Goal: Complete application form

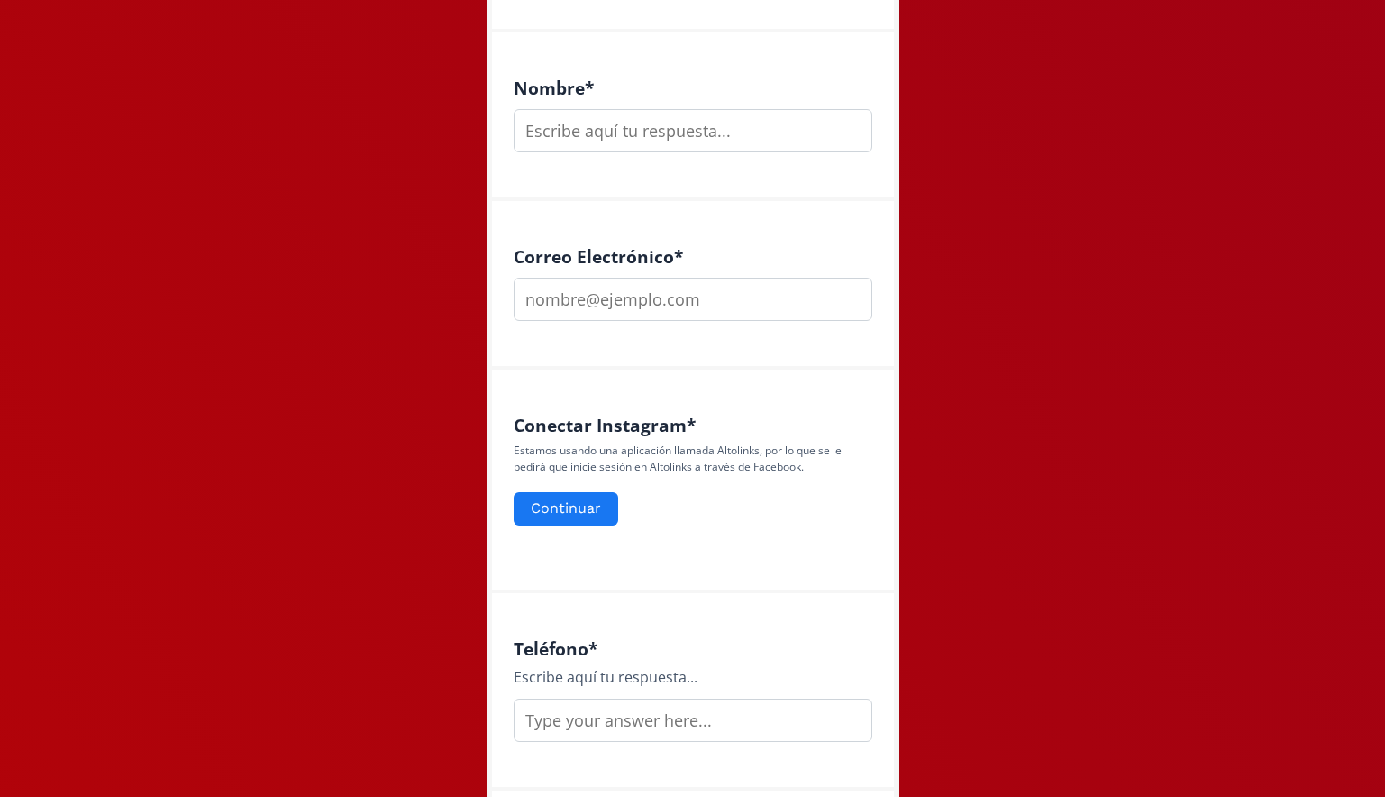
scroll to position [498, 0]
click at [688, 126] on input "text" at bounding box center [693, 132] width 359 height 43
type input "[PERSON_NAME]"
click at [665, 301] on input "email" at bounding box center [693, 300] width 359 height 43
type input "[PERSON_NAME][EMAIL_ADDRESS][PERSON_NAME][PERSON_NAME][DOMAIN_NAME]"
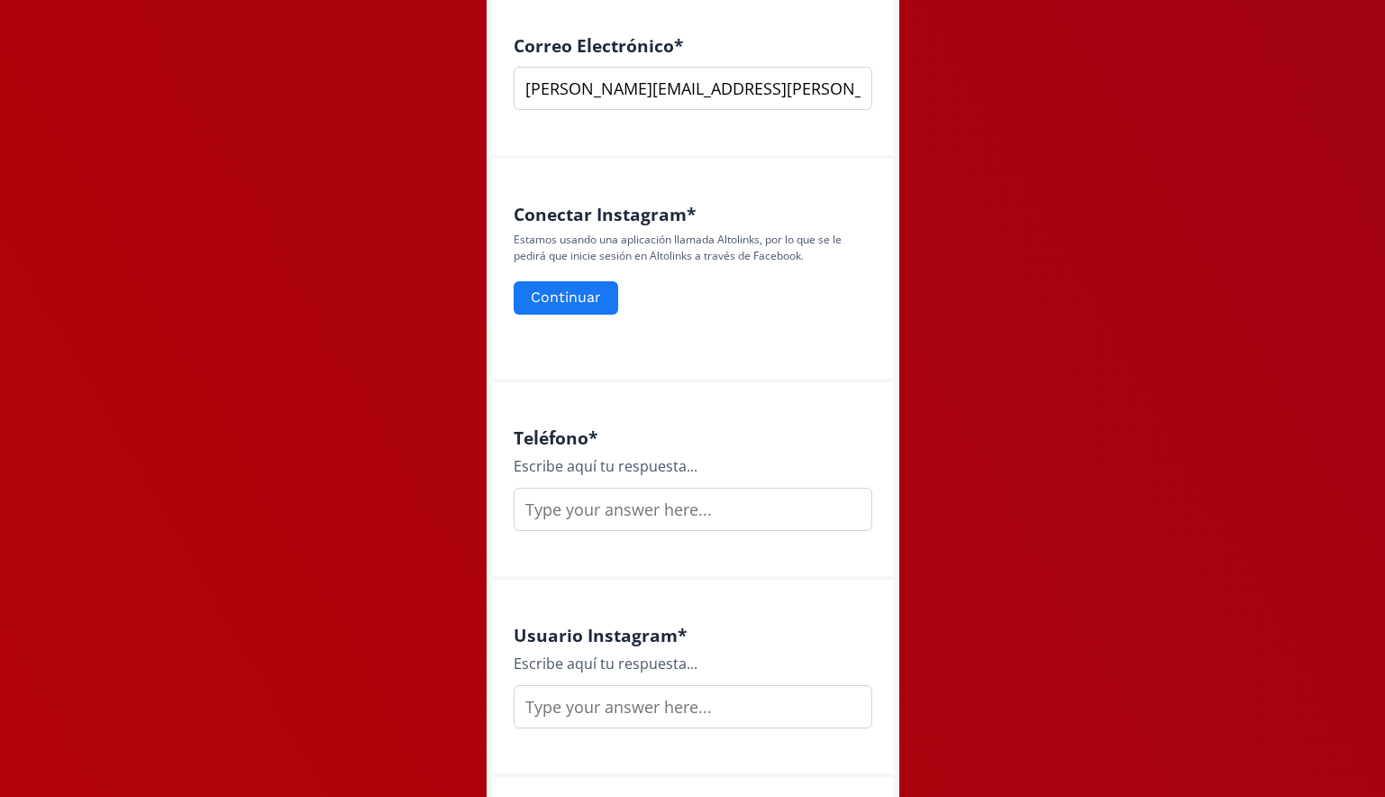
scroll to position [720, 0]
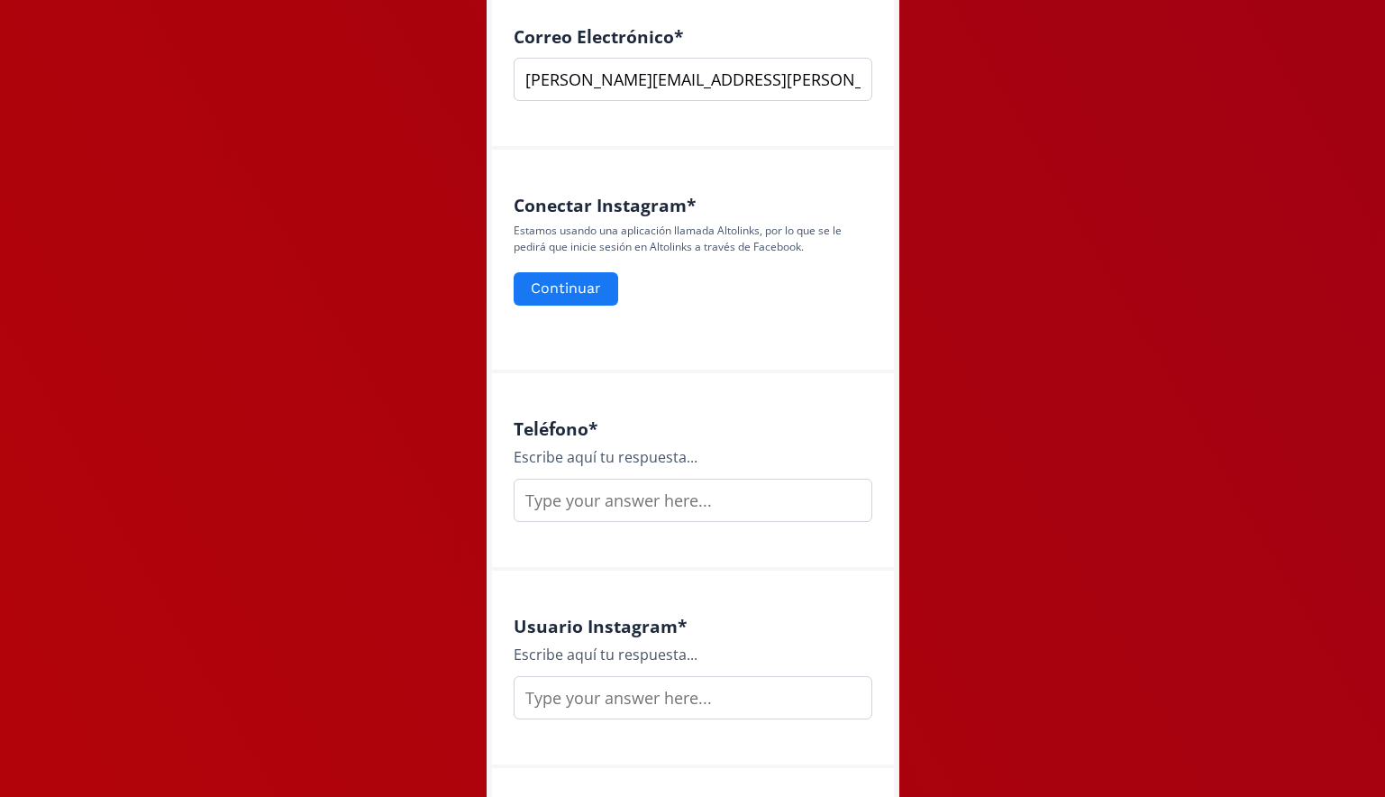
click at [593, 493] on input "text" at bounding box center [693, 500] width 359 height 43
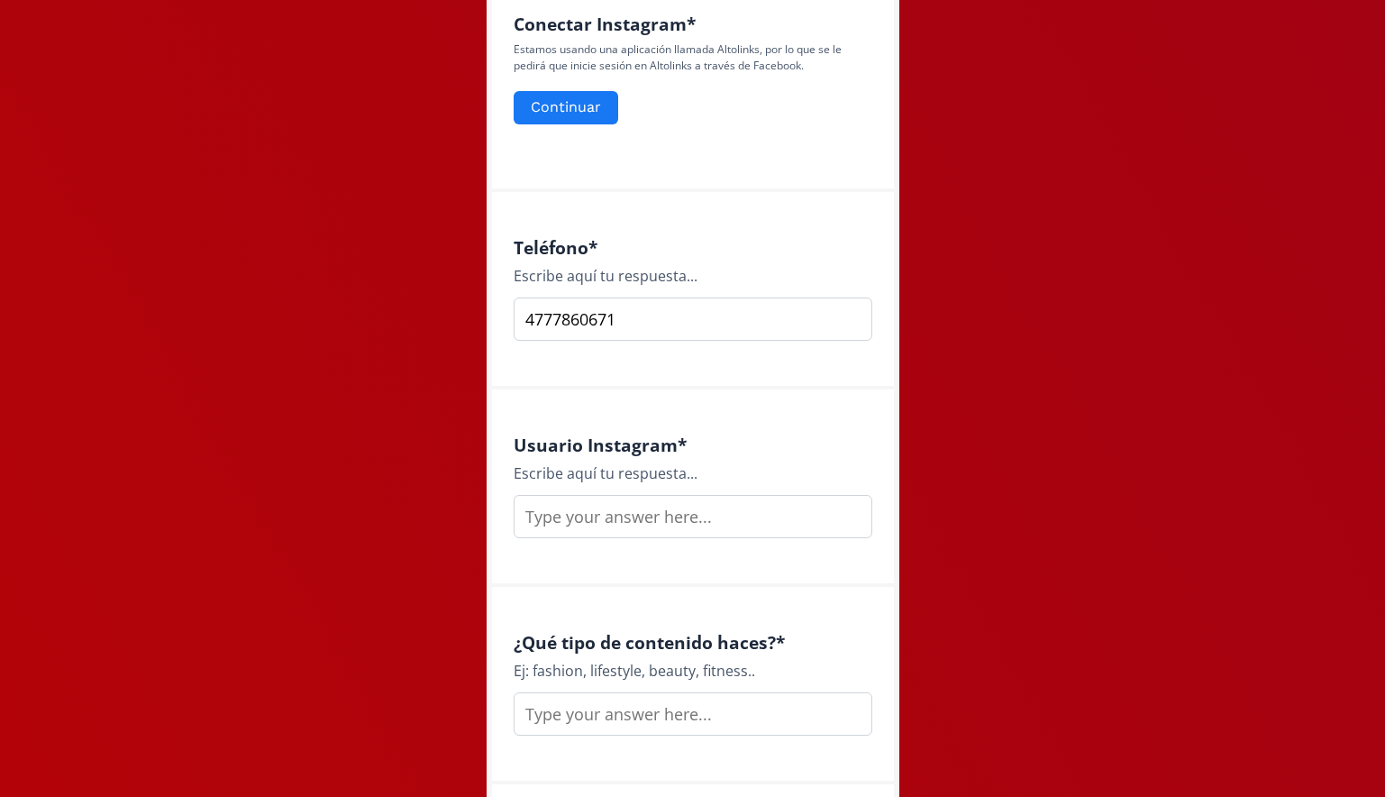
scroll to position [902, 0]
type input "4777860671"
click at [597, 497] on input "text" at bounding box center [693, 515] width 359 height 43
type input "@monimaartinez"
click at [596, 707] on input "text" at bounding box center [693, 712] width 359 height 43
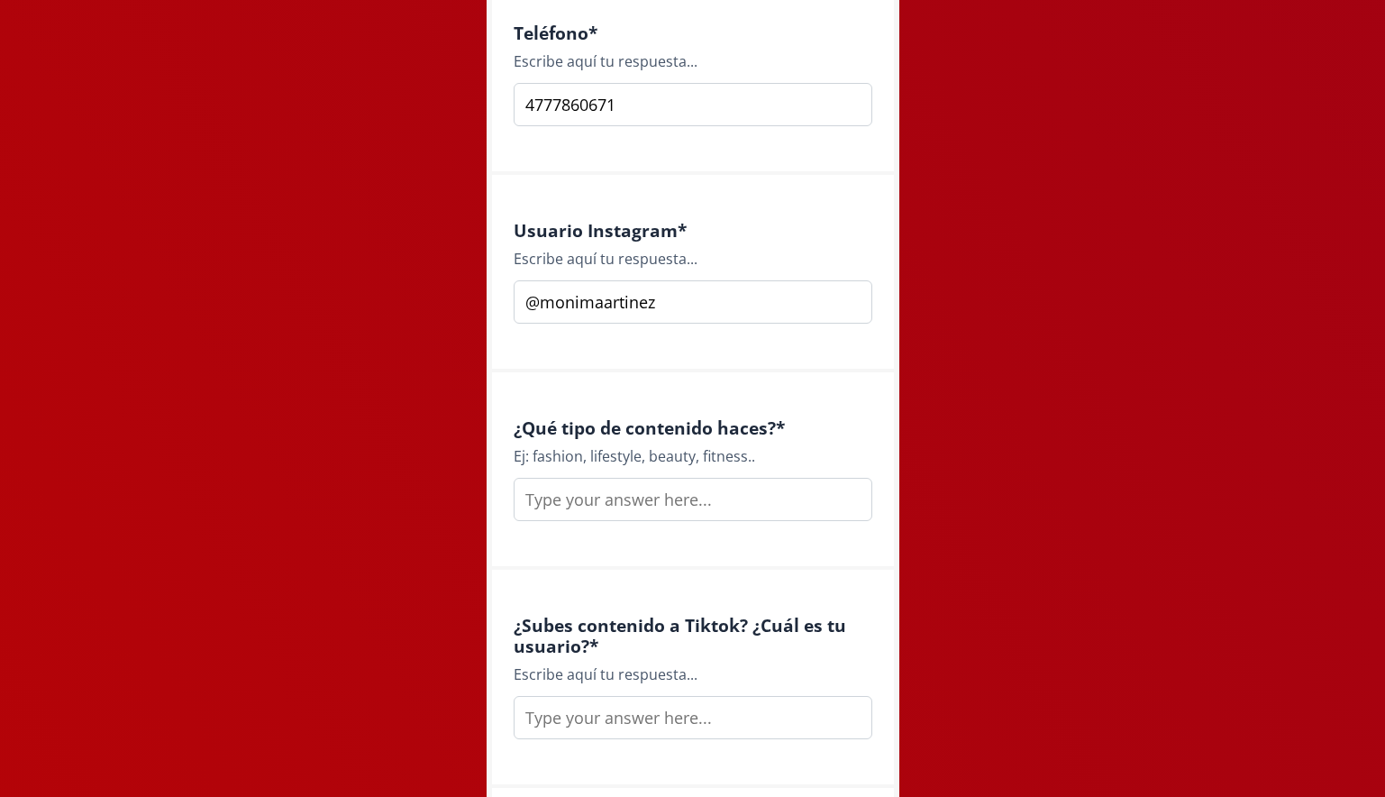
scroll to position [1128, 0]
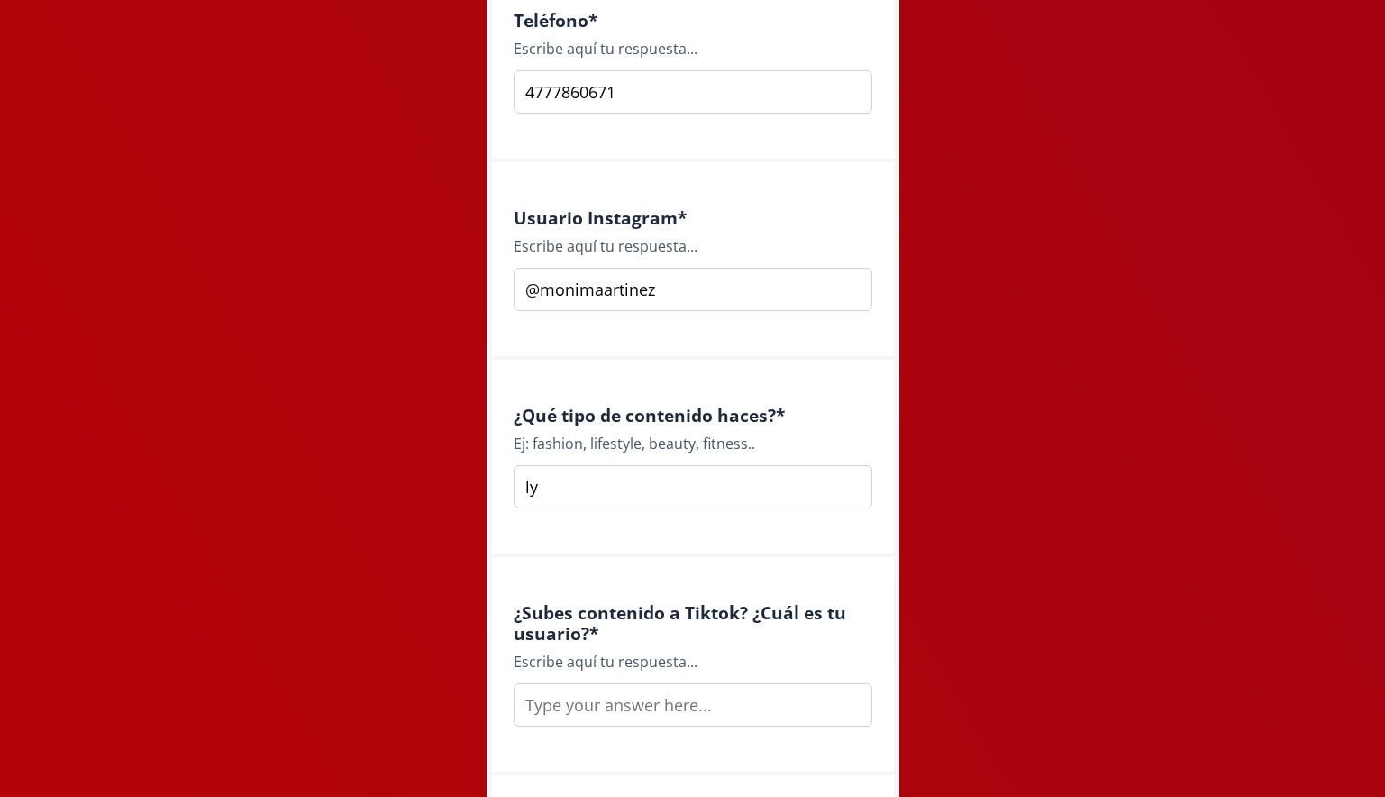
type input "l"
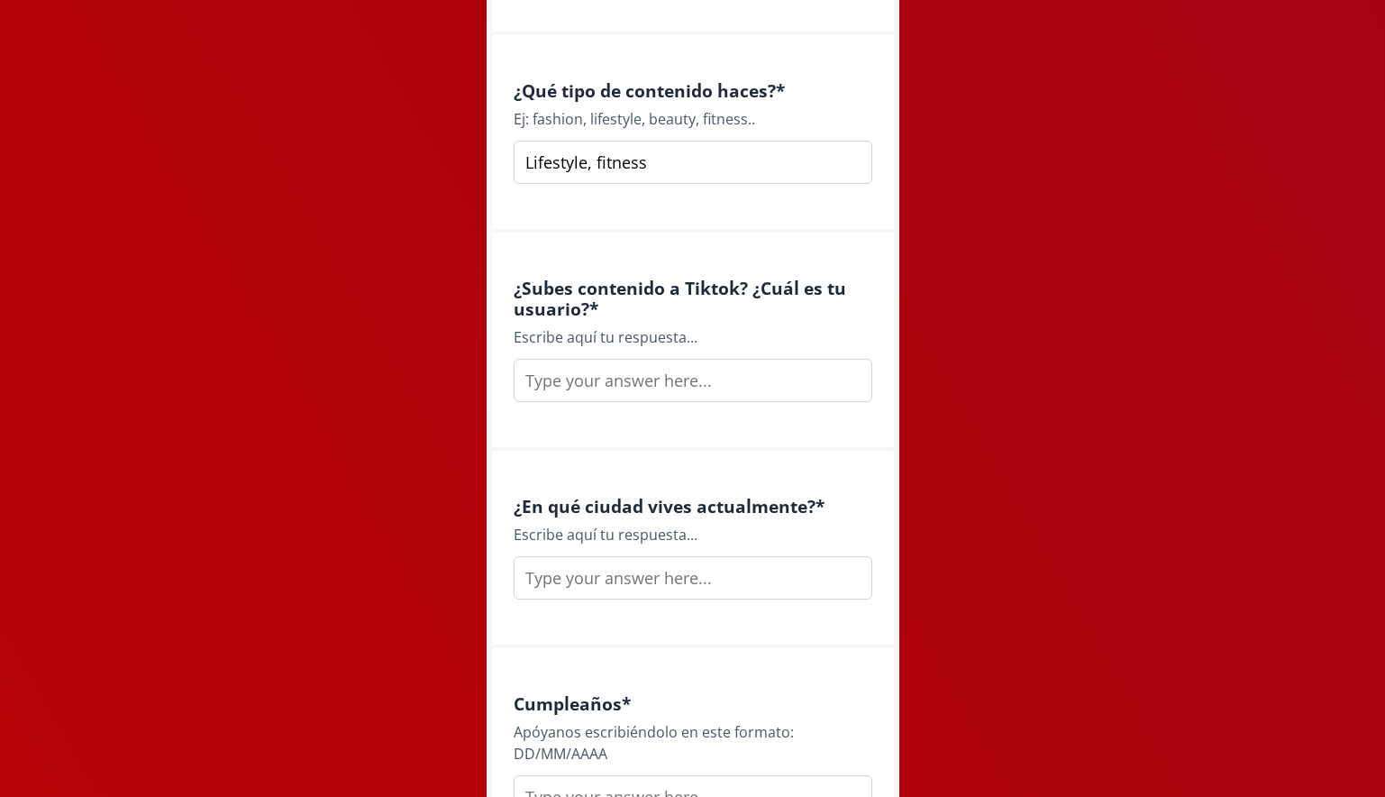
scroll to position [1454, 0]
type input "Lifestyle, fitness"
click at [690, 367] on input "text" at bounding box center [693, 379] width 359 height 43
type input "No"
click at [683, 577] on input "text" at bounding box center [693, 576] width 359 height 43
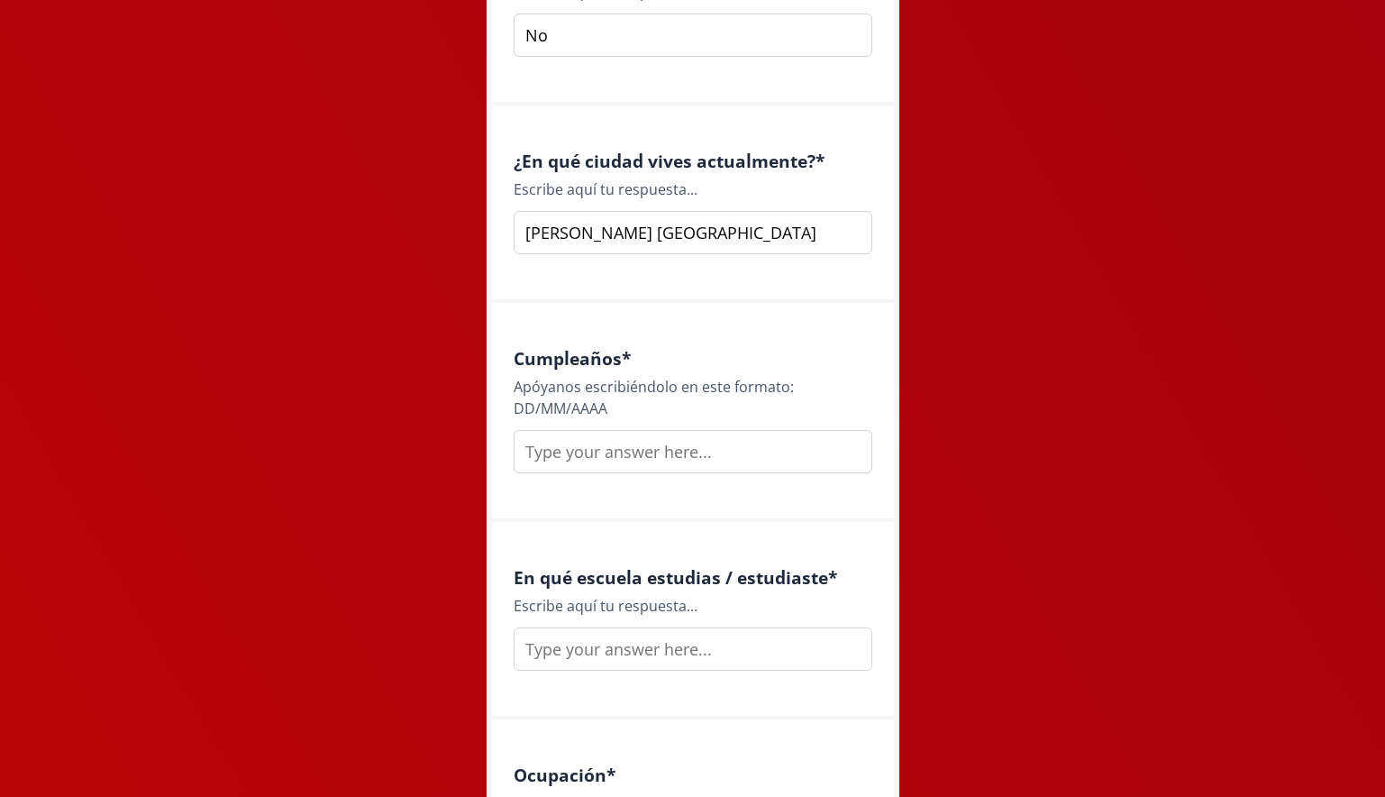
scroll to position [1801, 0]
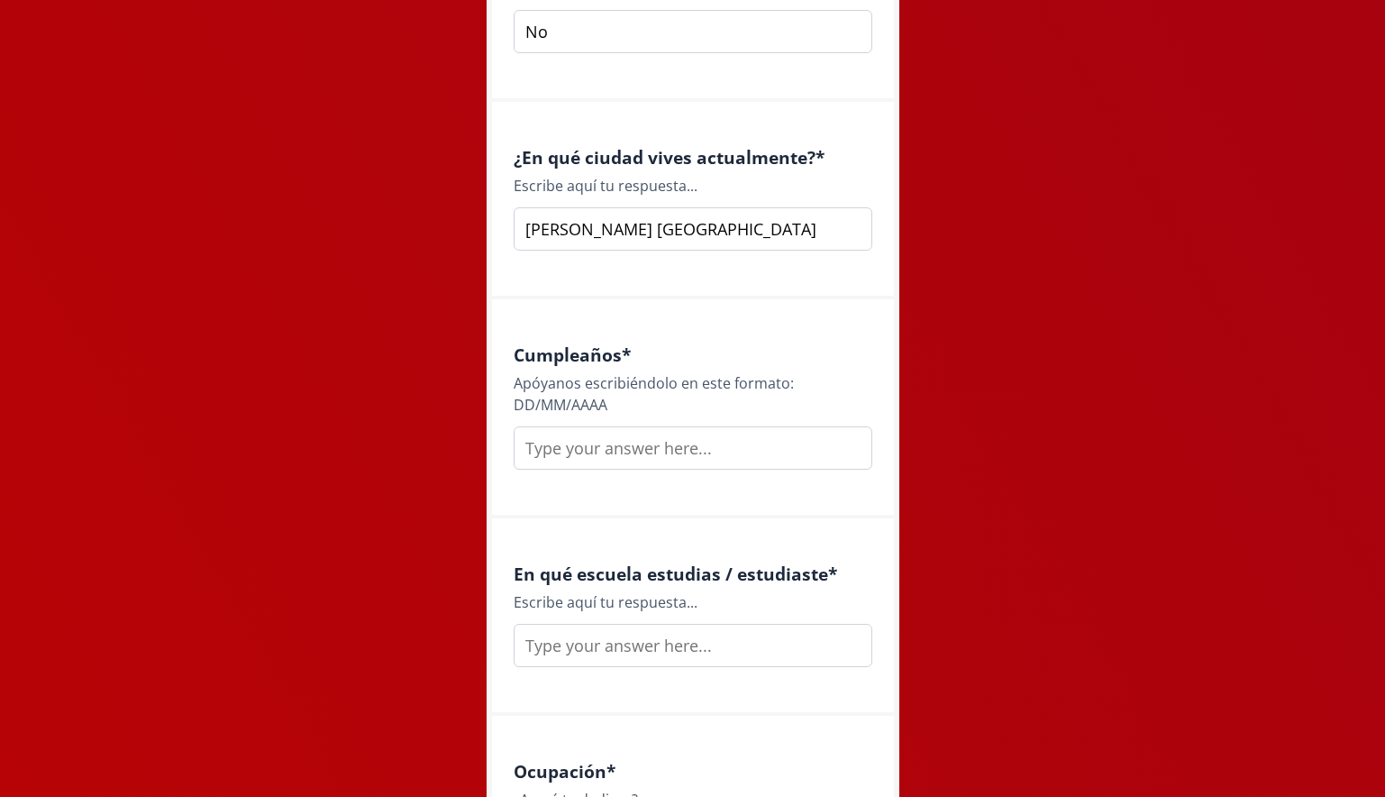
type input "[PERSON_NAME] [GEOGRAPHIC_DATA]"
click at [716, 434] on input "text" at bounding box center [693, 447] width 359 height 43
click at [571, 451] on input "04/051999" at bounding box center [693, 447] width 359 height 43
type input "04/0571999"
click at [616, 655] on input "text" at bounding box center [693, 645] width 359 height 43
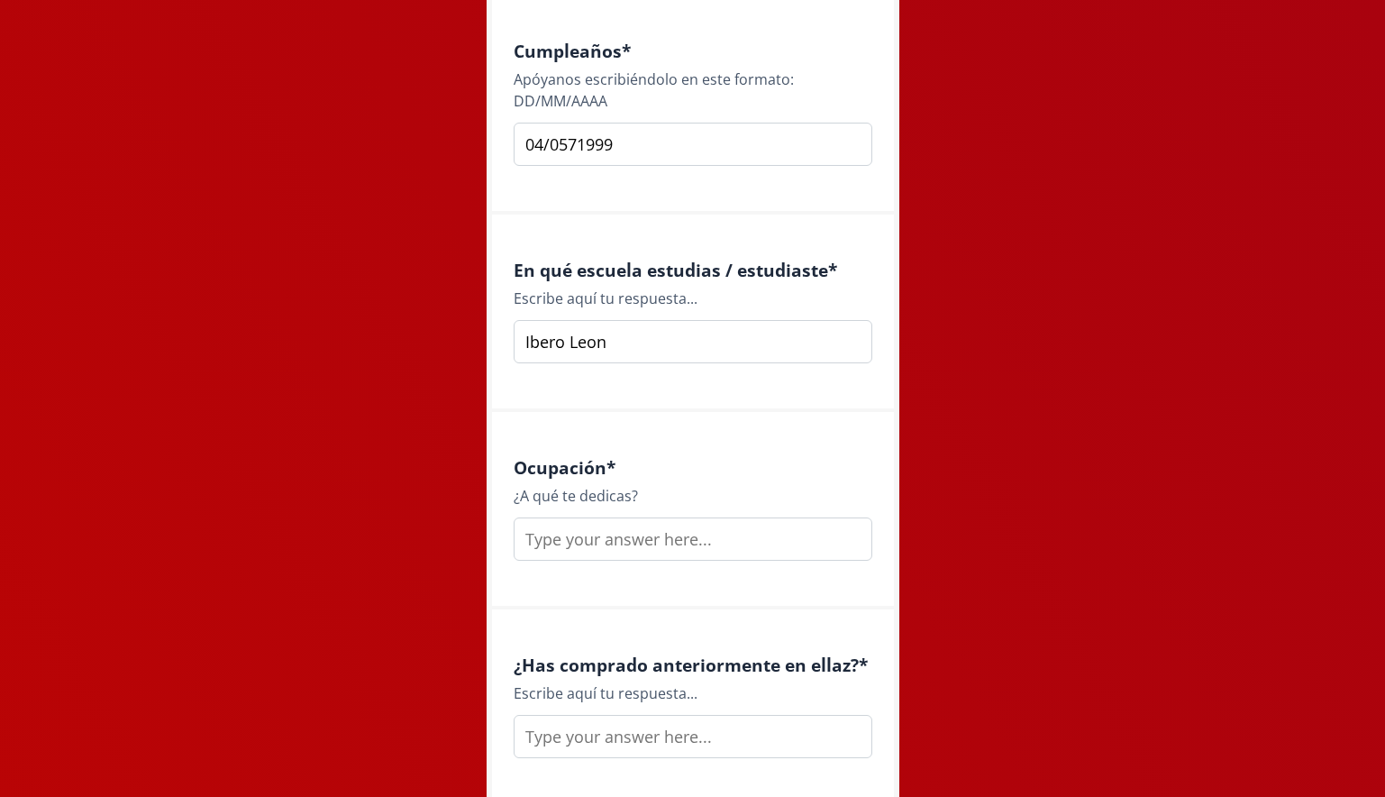
scroll to position [2106, 0]
type input "Ibero Leon"
click at [673, 539] on input "text" at bounding box center [693, 537] width 359 height 43
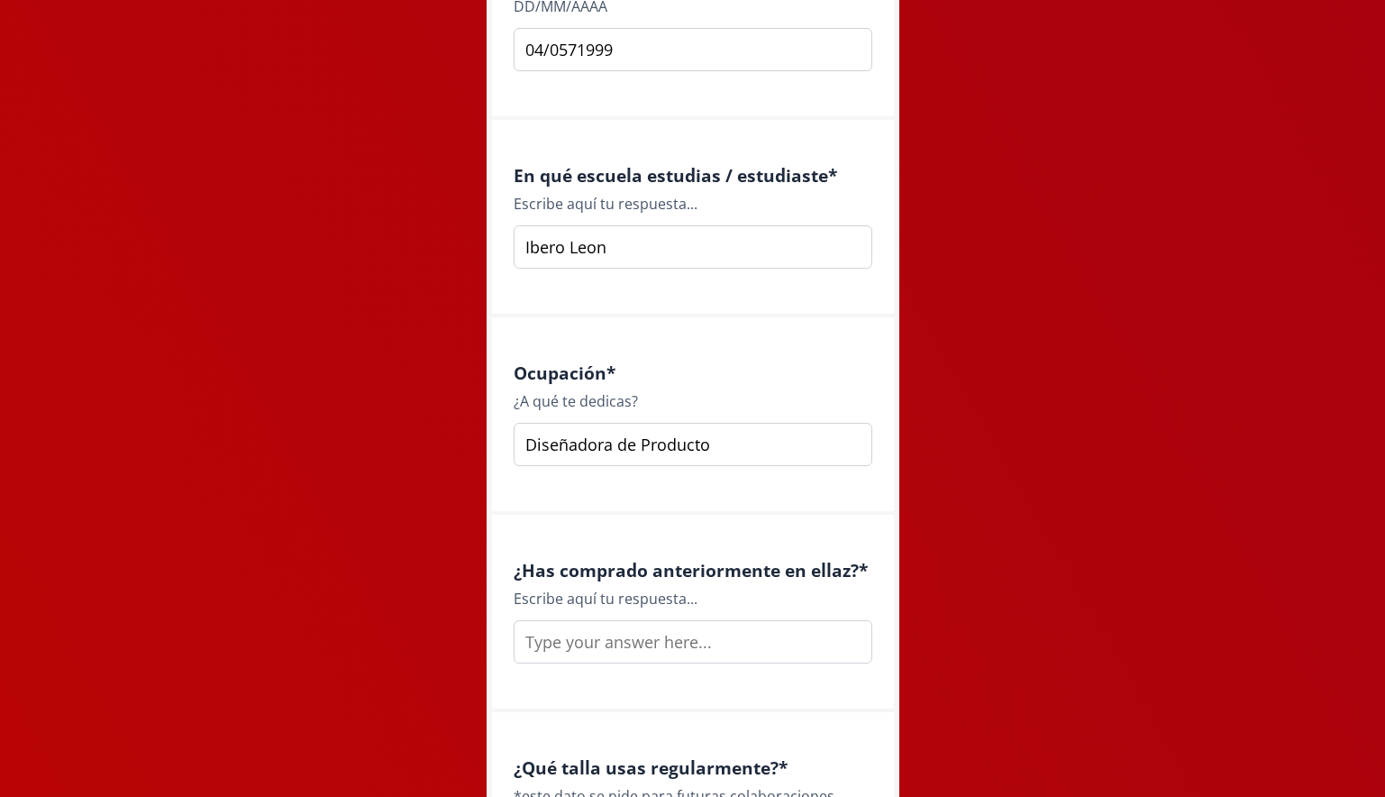
scroll to position [2217, 0]
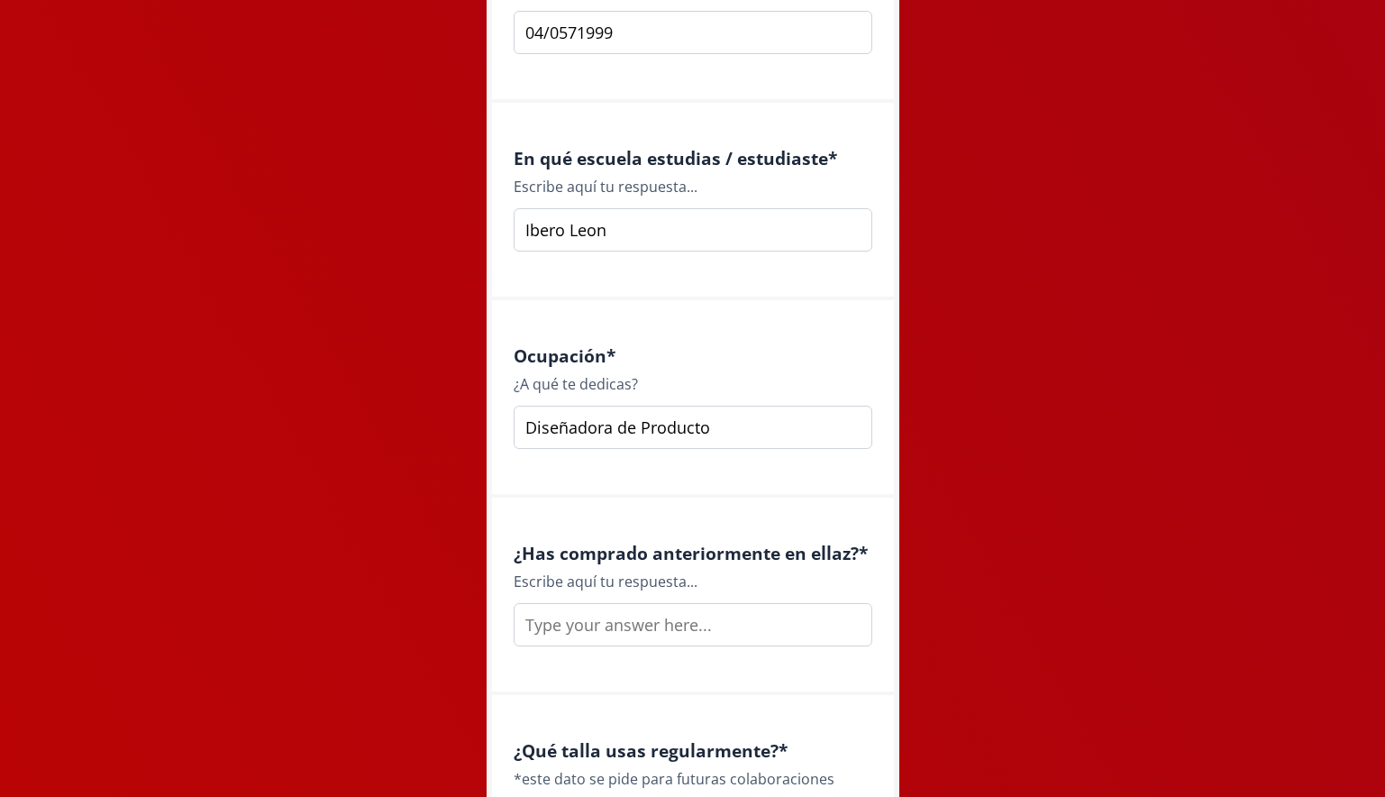
type input "Diseñadora de Producto"
click at [691, 621] on input "text" at bounding box center [693, 624] width 359 height 43
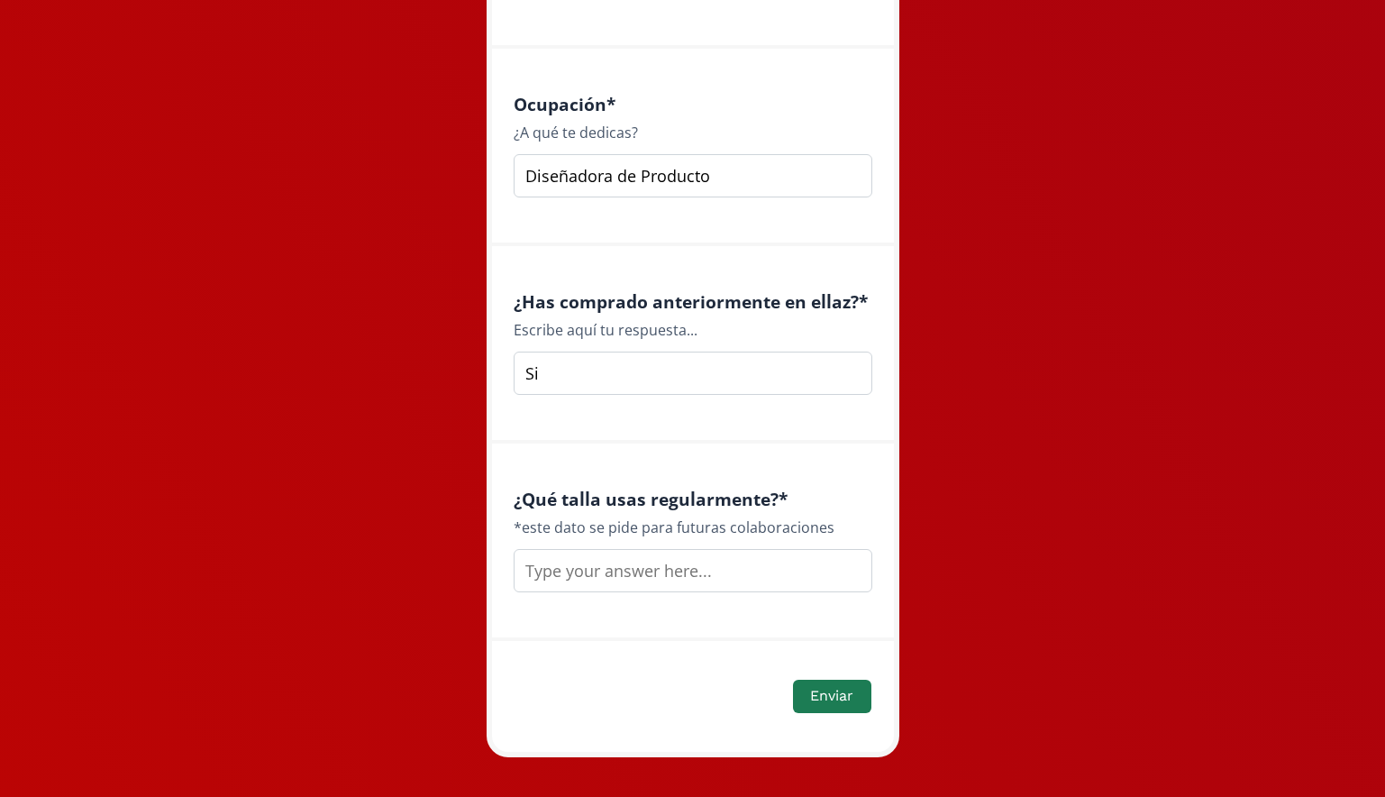
scroll to position [2492, 0]
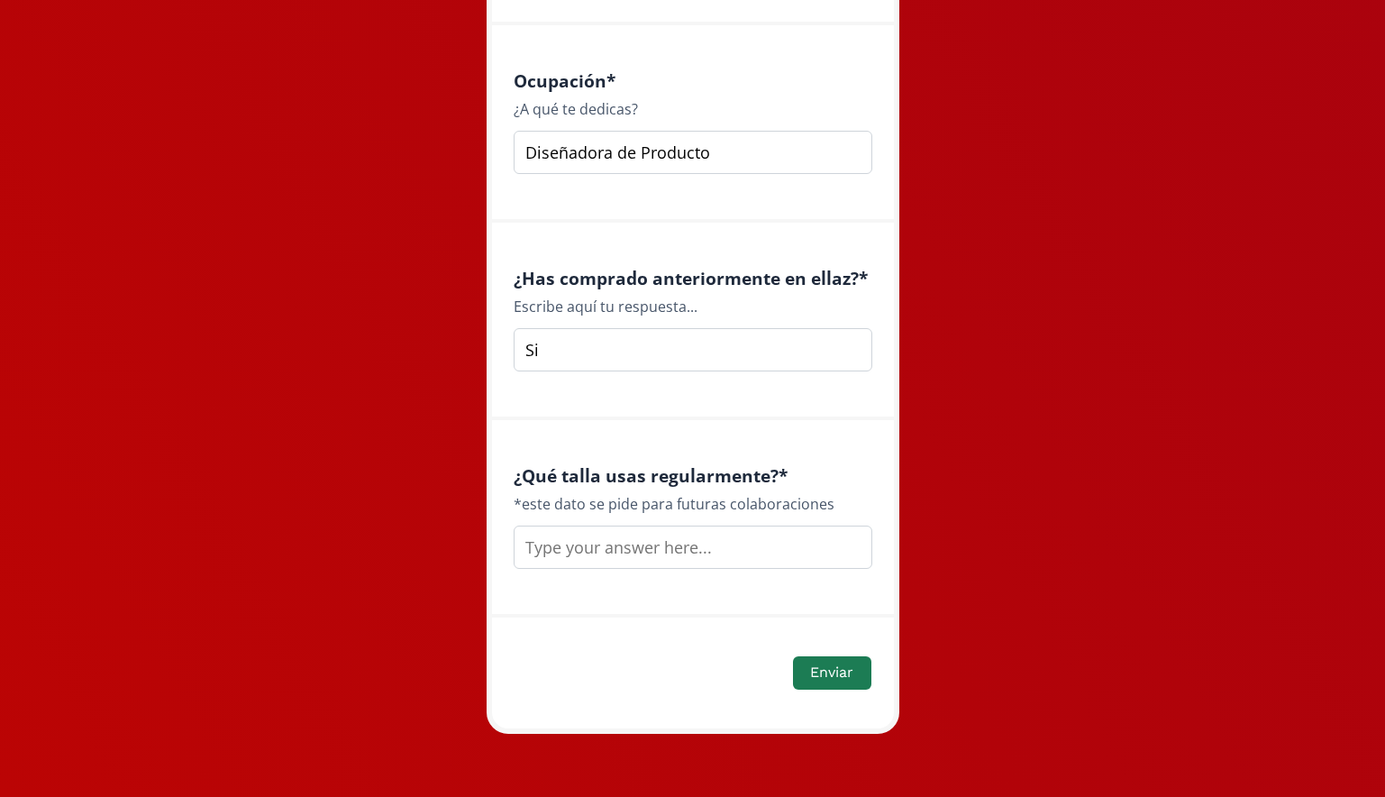
type input "Si"
click at [725, 539] on input "text" at bounding box center [693, 546] width 359 height 43
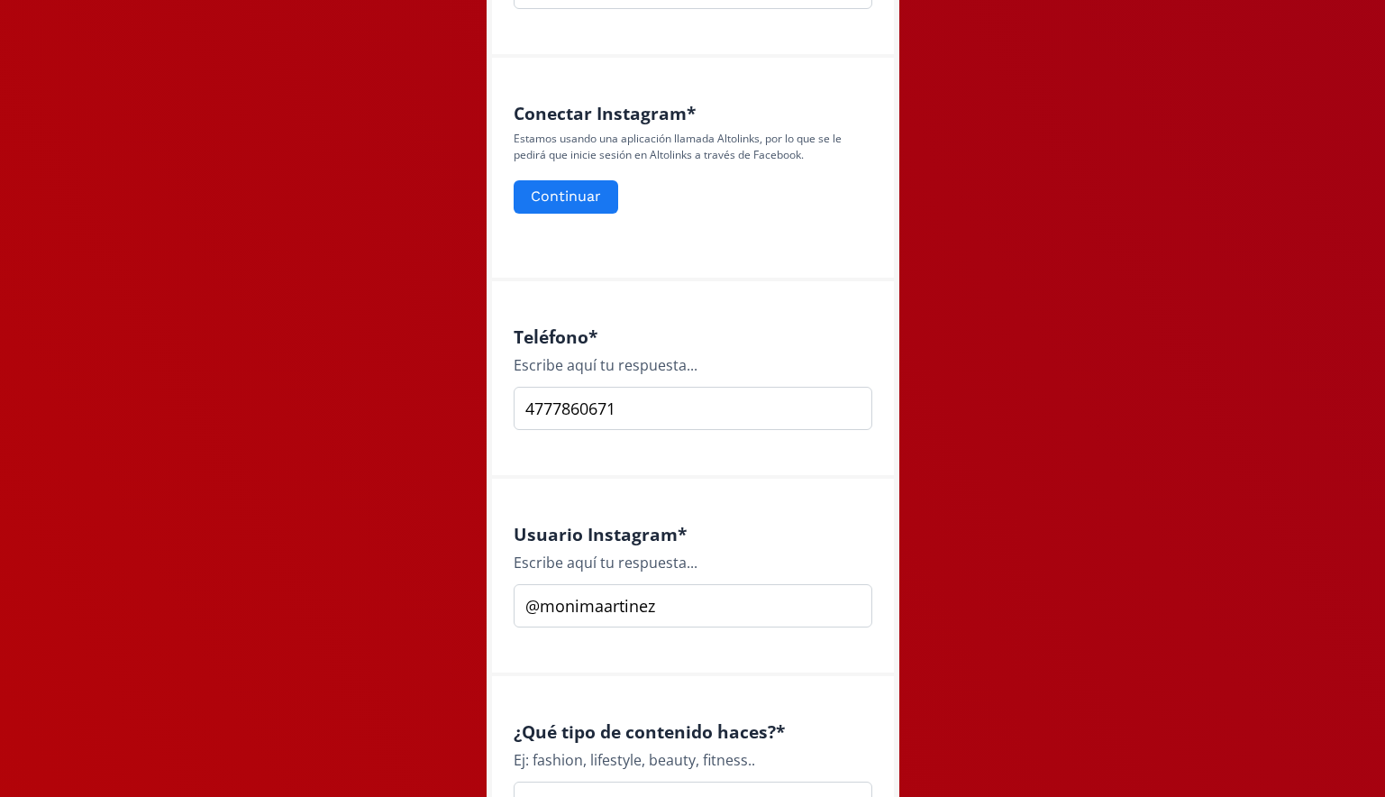
scroll to position [795, 0]
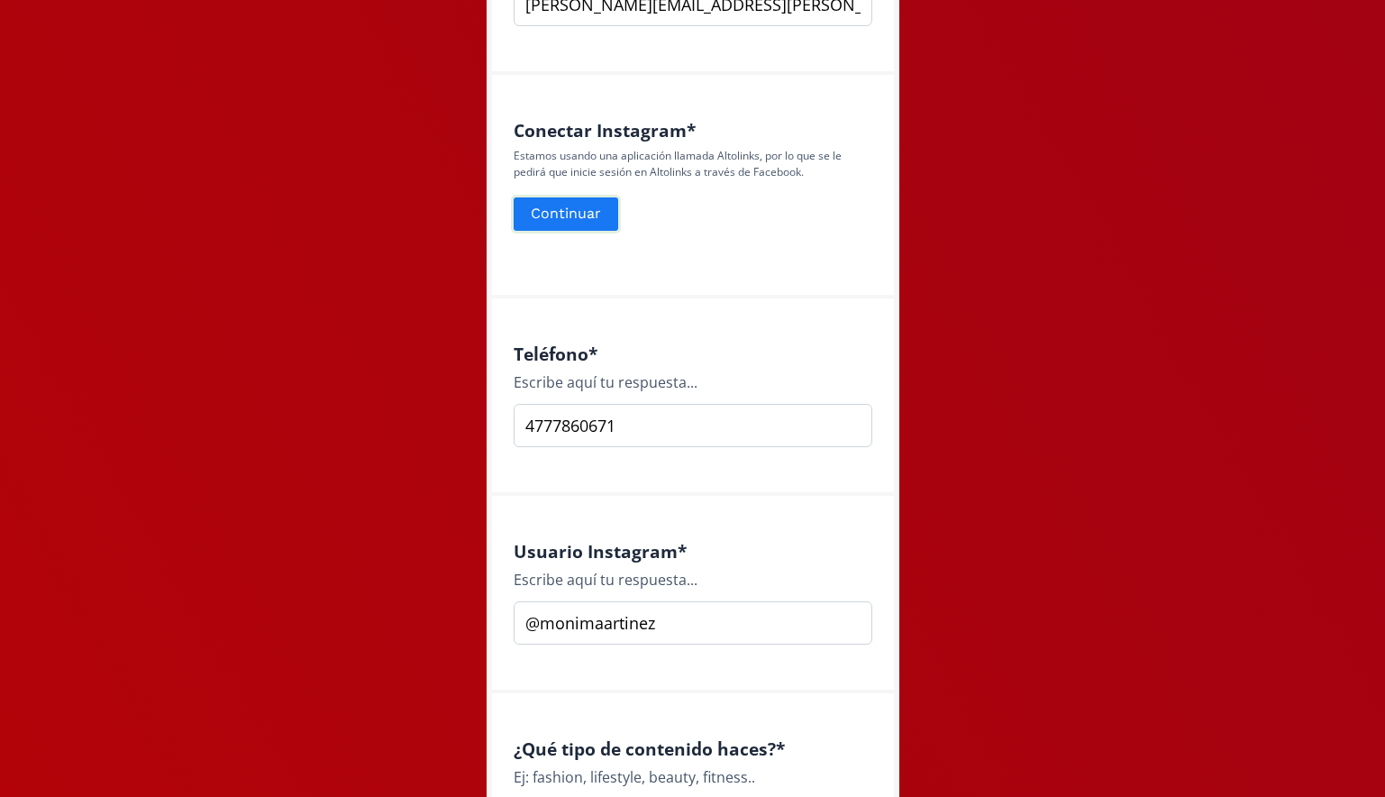
type input "M"
click at [578, 221] on button "Continuar" at bounding box center [566, 214] width 110 height 39
click at [573, 221] on button "Continuar" at bounding box center [566, 214] width 110 height 39
